Goal: Task Accomplishment & Management: Manage account settings

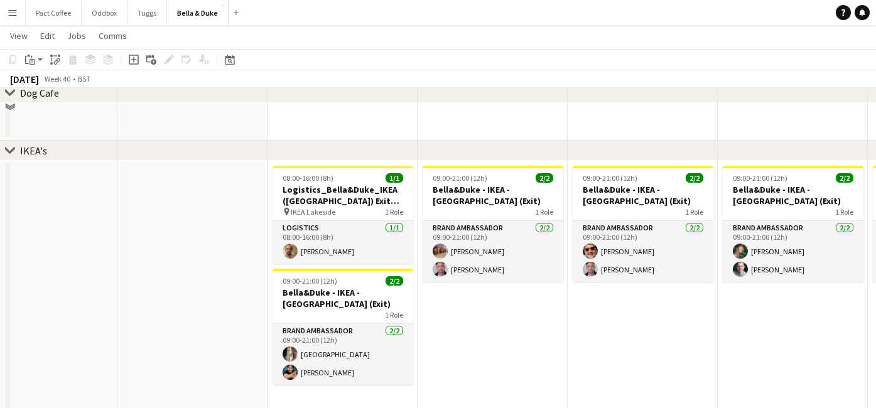
scroll to position [597, 0]
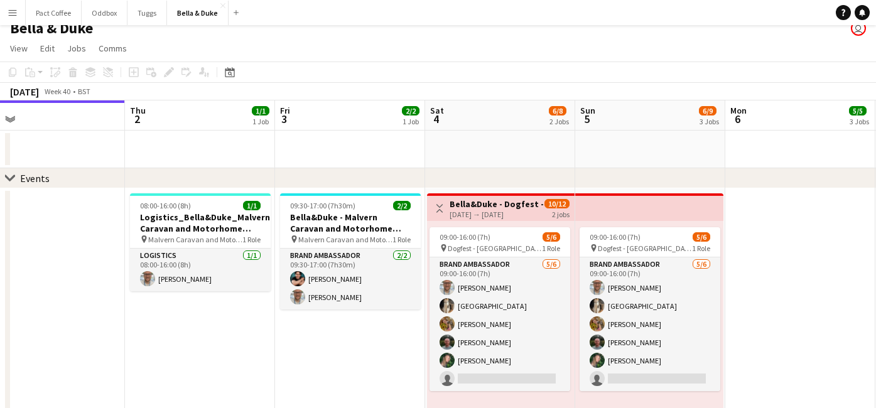
scroll to position [0, 326]
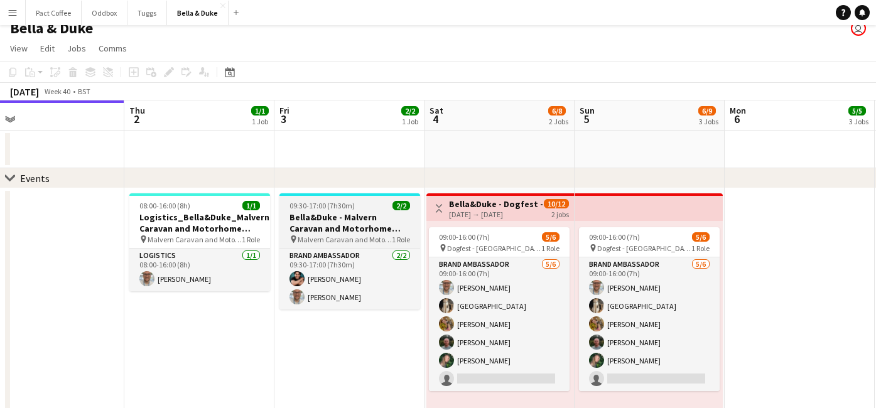
click at [350, 222] on h3 "Bella&Duke - Malvern Caravan and Motorhome Show" at bounding box center [349, 223] width 141 height 23
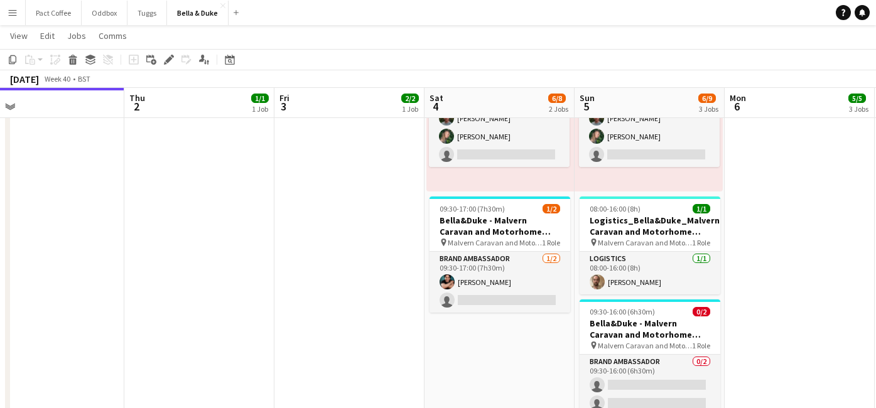
scroll to position [235, 0]
click at [168, 53] on div "Edit" at bounding box center [168, 59] width 15 height 15
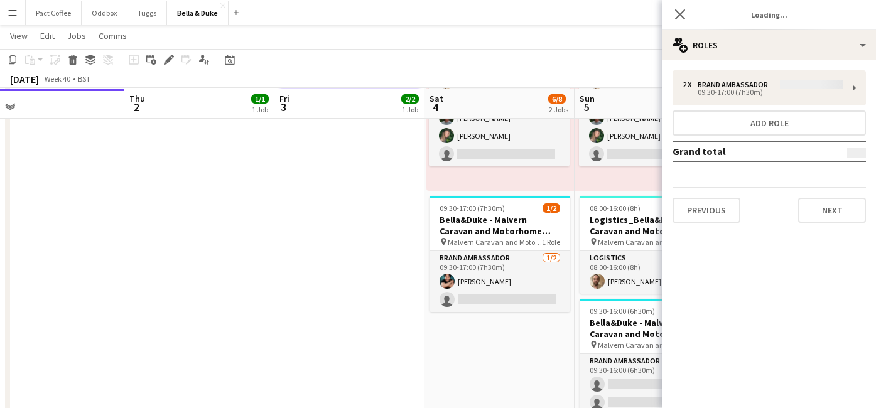
type input "**********"
click at [826, 219] on button "Next" at bounding box center [832, 210] width 68 height 25
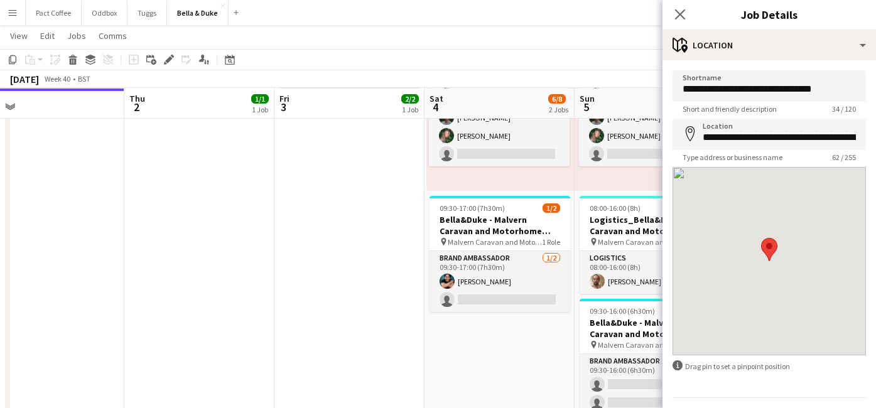
scroll to position [35, 0]
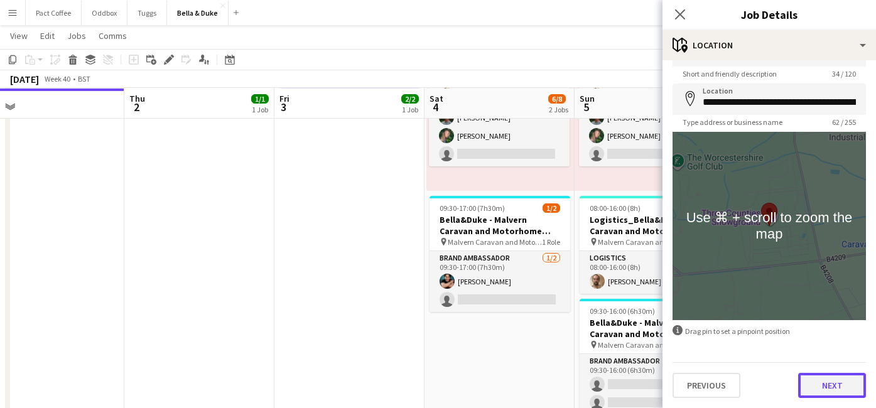
click at [830, 389] on button "Next" at bounding box center [832, 385] width 68 height 25
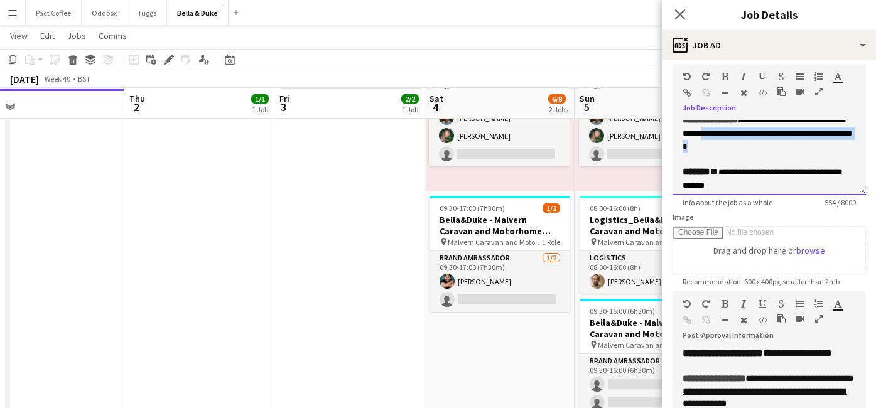
scroll to position [104, 0]
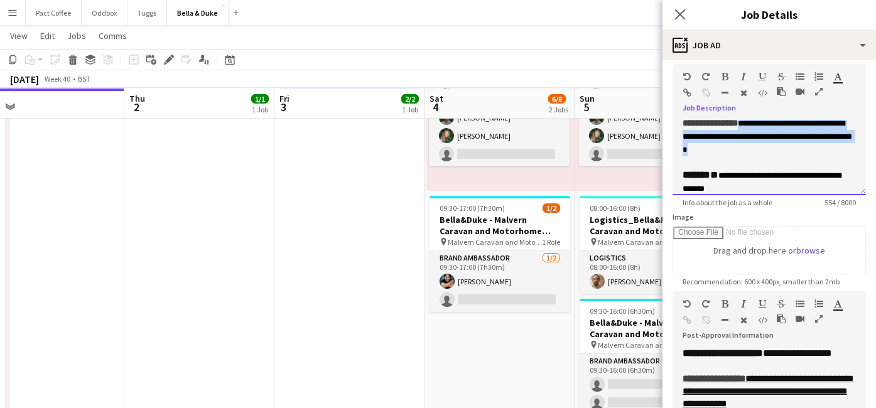
drag, startPoint x: 811, startPoint y: 203, endPoint x: 755, endPoint y: 153, distance: 75.6
click at [755, 153] on div "**********" at bounding box center [769, 137] width 173 height 40
copy span "**********"
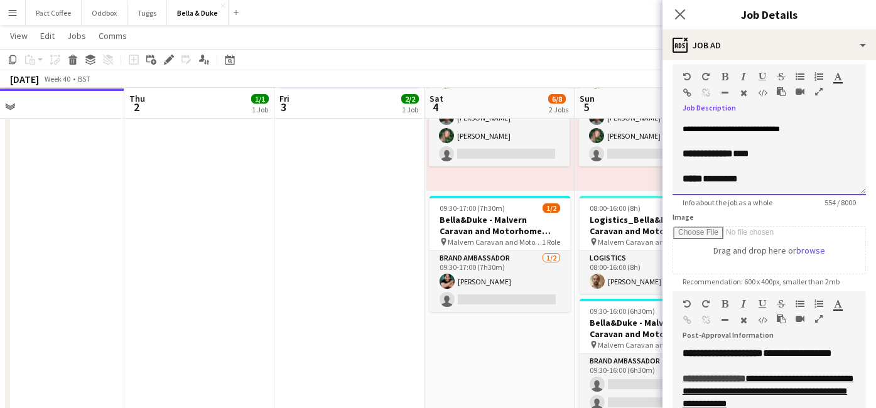
scroll to position [227, 0]
click at [739, 125] on p "**********" at bounding box center [769, 110] width 173 height 30
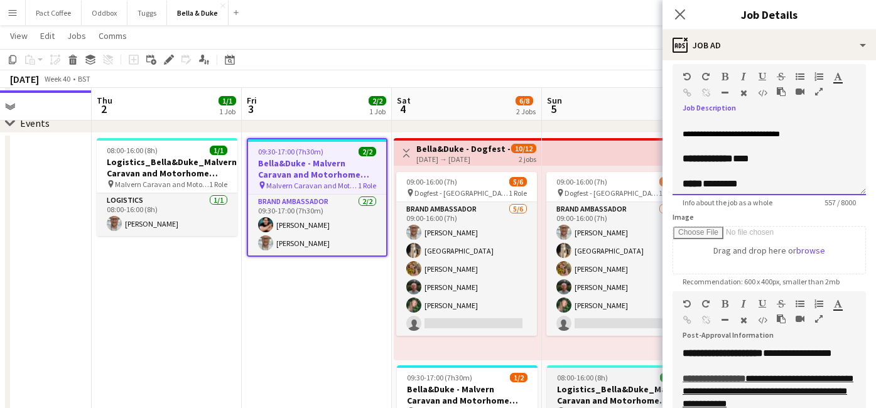
scroll to position [60, 0]
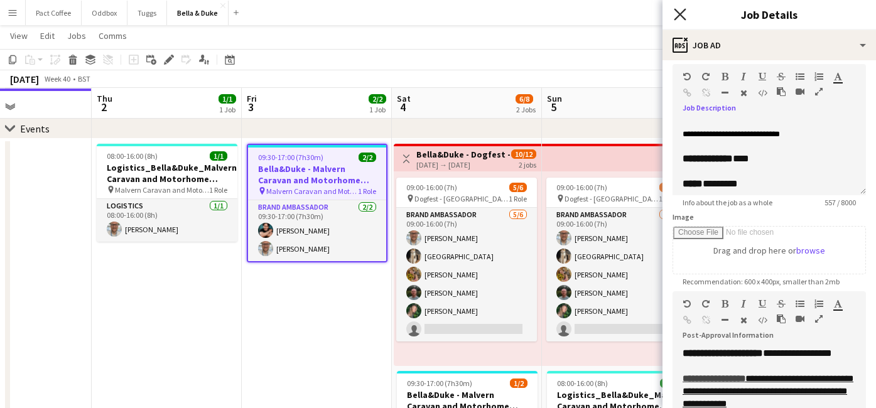
click at [677, 16] on icon at bounding box center [680, 14] width 12 height 12
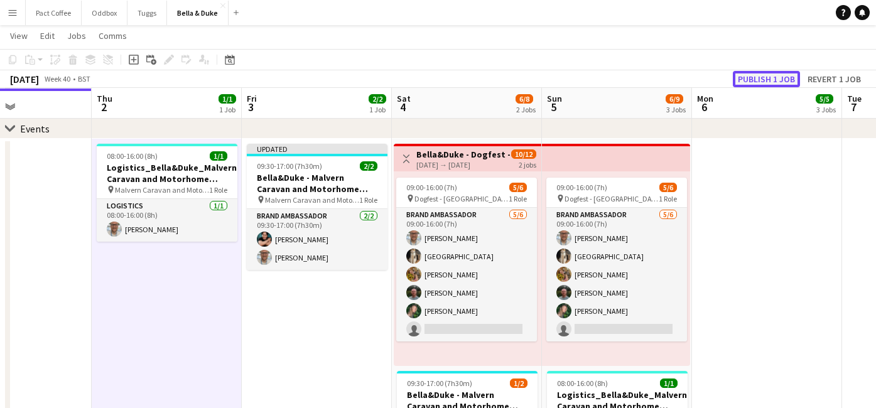
click at [775, 77] on button "Publish 1 job" at bounding box center [766, 79] width 67 height 16
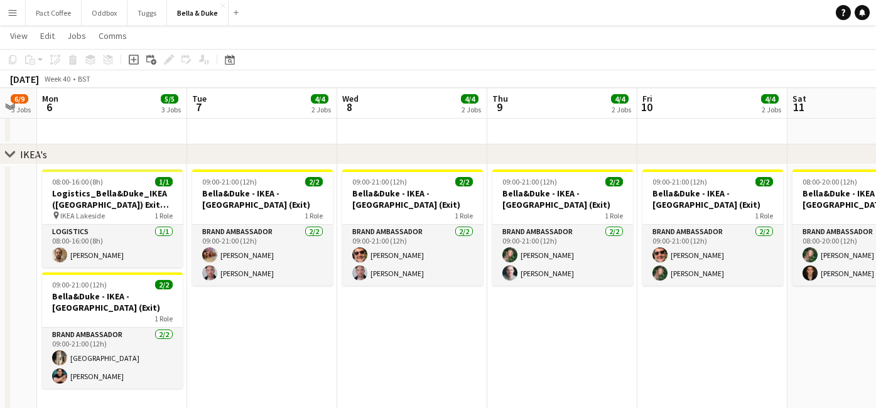
scroll to position [0, 414]
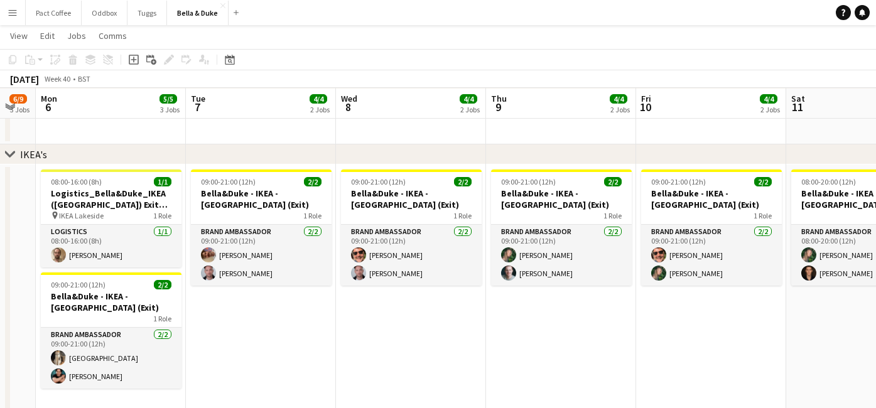
click at [13, 16] on app-icon "Menu" at bounding box center [13, 13] width 10 height 10
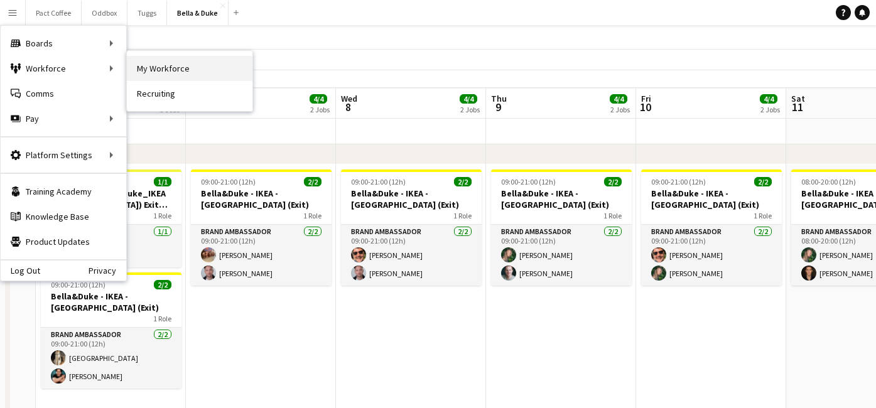
click at [197, 70] on link "My Workforce" at bounding box center [190, 68] width 126 height 25
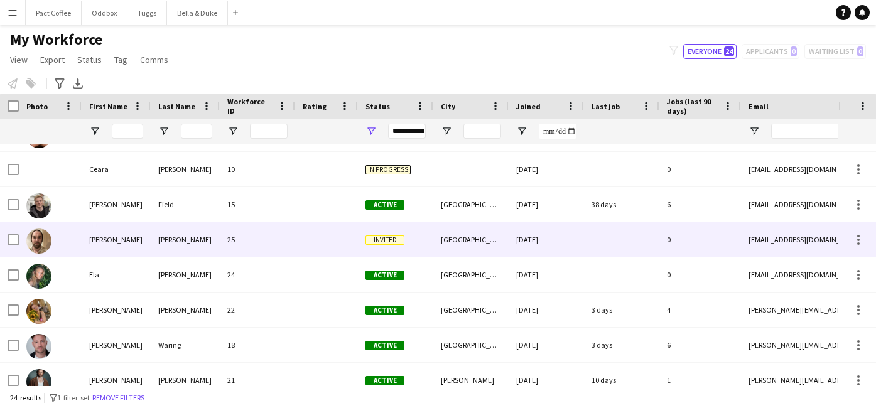
click at [177, 252] on div "[PERSON_NAME]" at bounding box center [185, 239] width 69 height 35
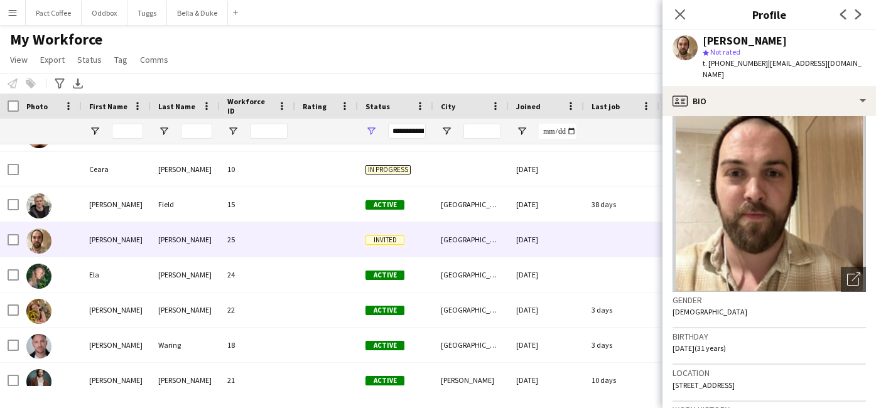
click at [735, 381] on span "[STREET_ADDRESS]" at bounding box center [703, 385] width 62 height 9
copy span "[STREET_ADDRESS]"
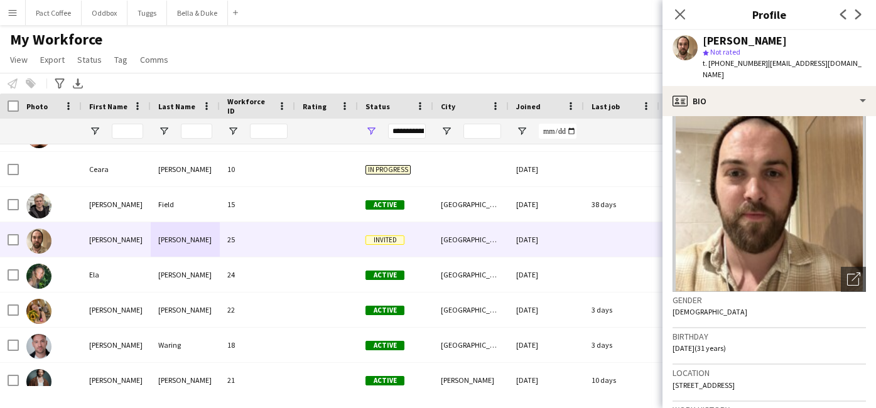
click at [667, 11] on div "Close pop-in" at bounding box center [679, 14] width 35 height 29
click at [191, 14] on button "Bella & Duke Close" at bounding box center [197, 13] width 61 height 24
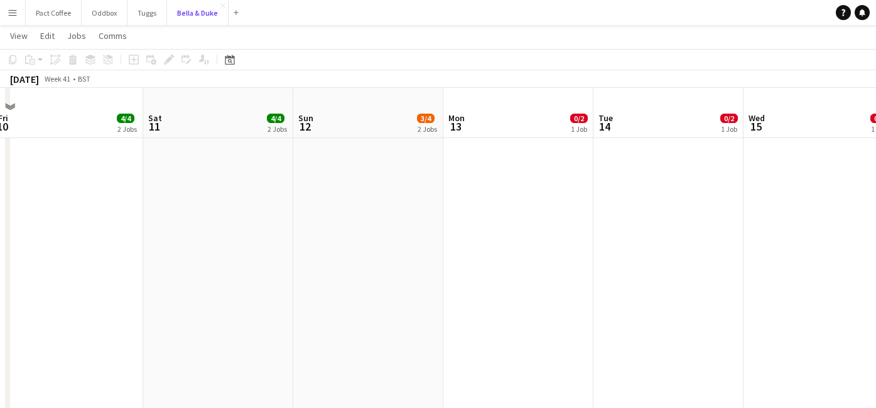
scroll to position [347, 0]
